Goal: Find specific page/section: Find specific page/section

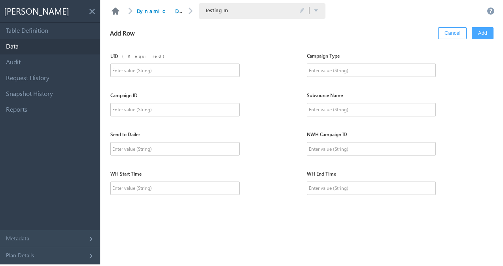
click at [115, 13] on link at bounding box center [115, 11] width 9 height 7
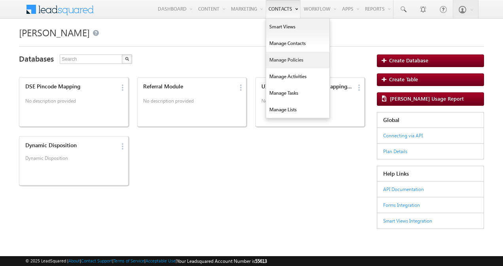
click at [284, 57] on link "Manage Policies" at bounding box center [297, 60] width 63 height 17
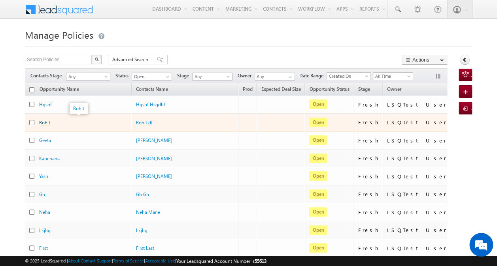
click at [48, 122] on link "Rohit" at bounding box center [44, 123] width 11 height 6
